Goal: Check status

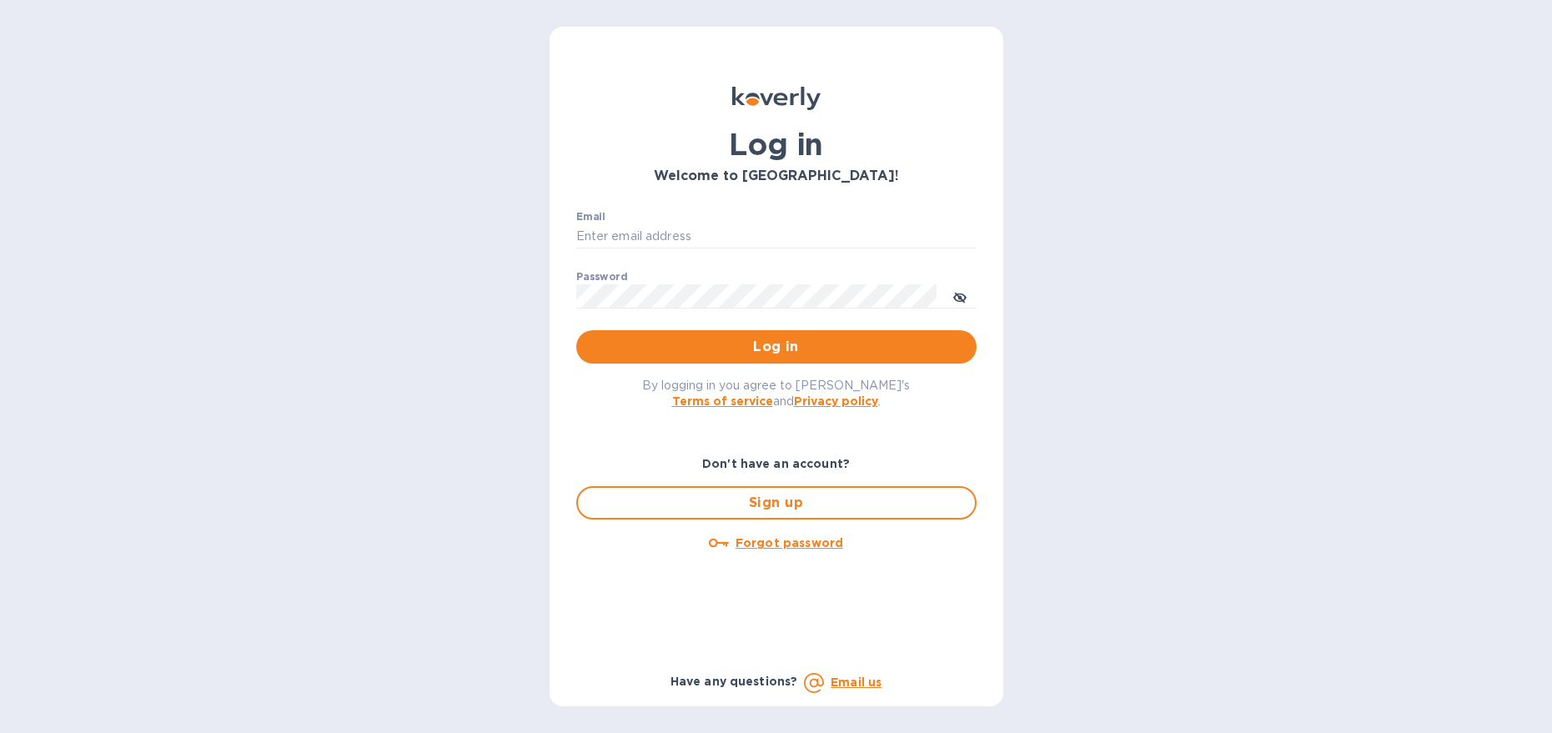
type input "marcus@langschwander.com"
click at [761, 344] on span "Log in" at bounding box center [777, 347] width 374 height 20
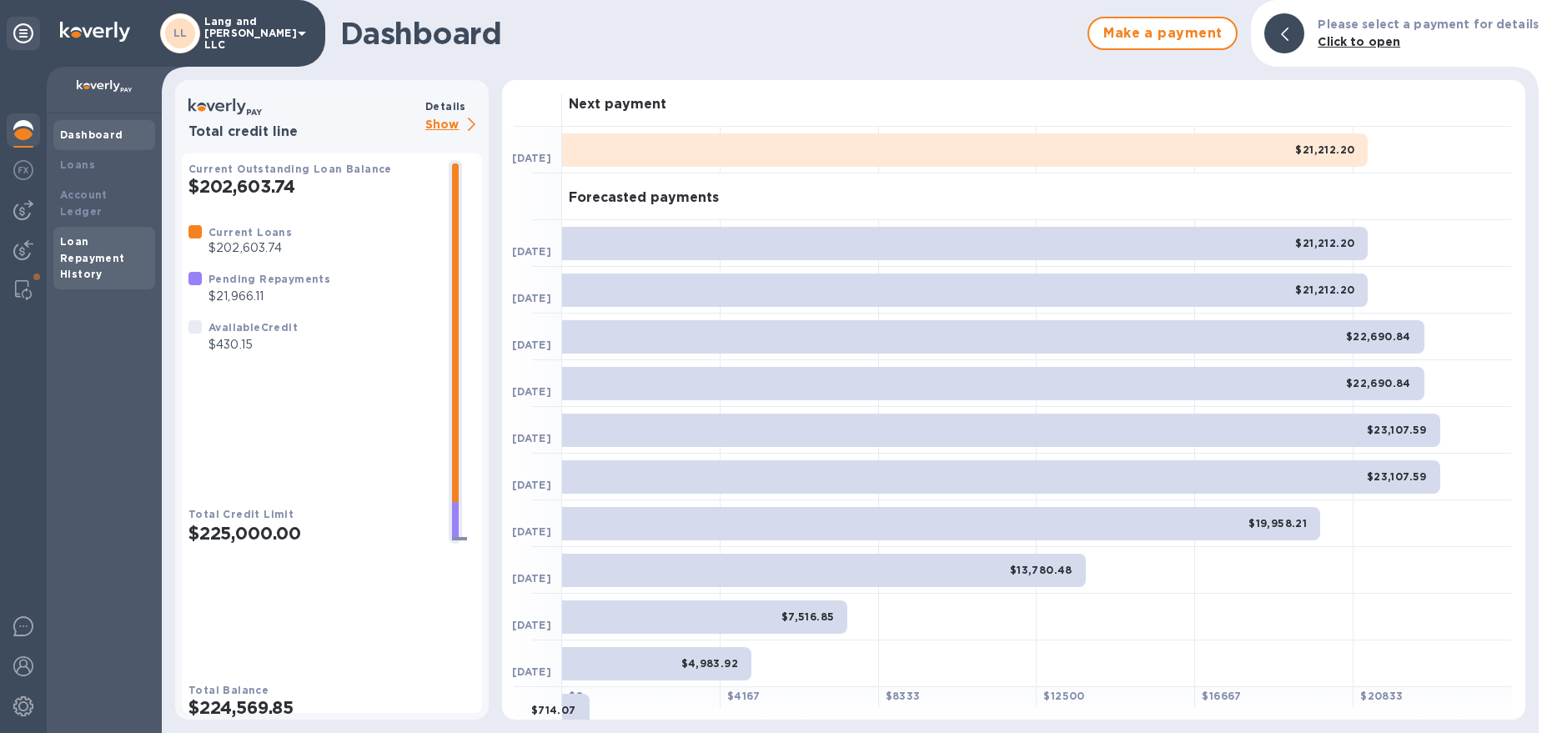
click at [91, 235] on b "Loan Repayment History" at bounding box center [92, 258] width 65 height 46
